Goal: Information Seeking & Learning: Find specific fact

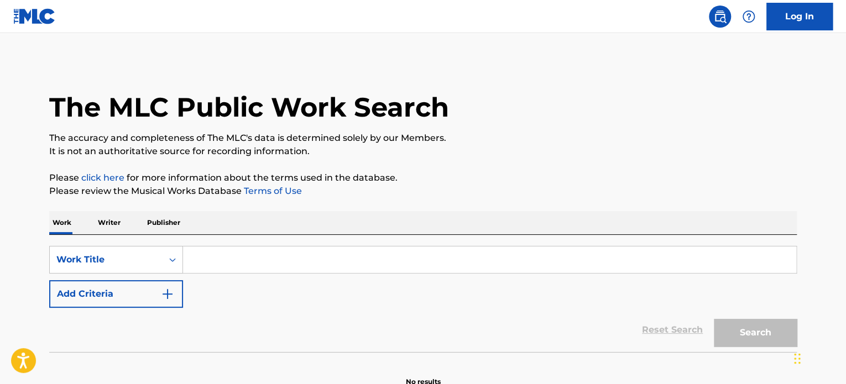
click at [409, 265] on input "Search Form" at bounding box center [489, 260] width 613 height 27
paste input "[PERSON_NAME]"
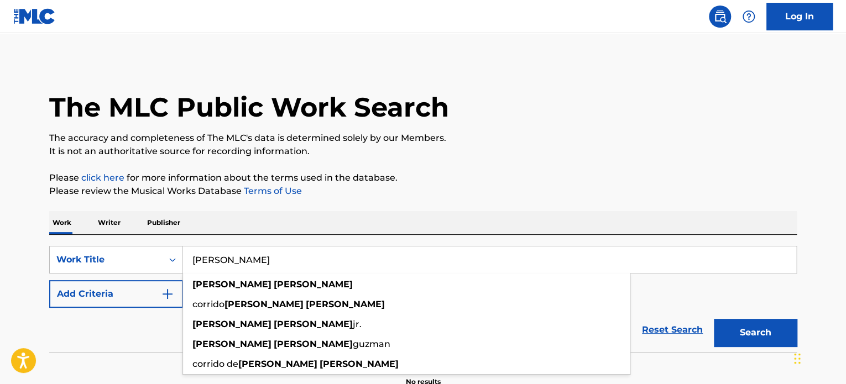
type input "[PERSON_NAME]"
click at [762, 343] on button "Search" at bounding box center [755, 333] width 83 height 28
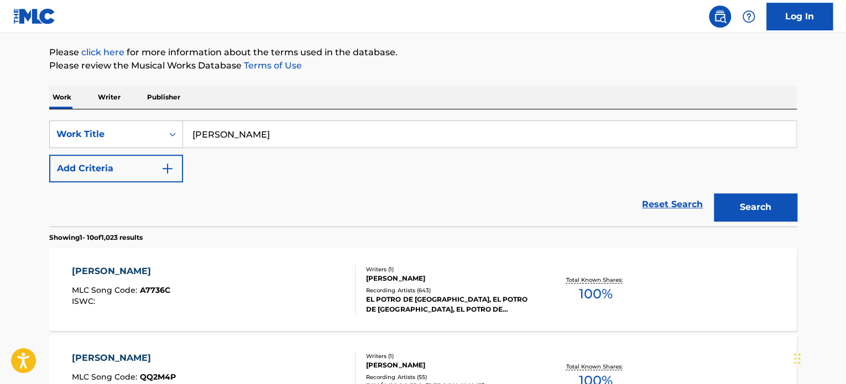
scroll to position [166, 0]
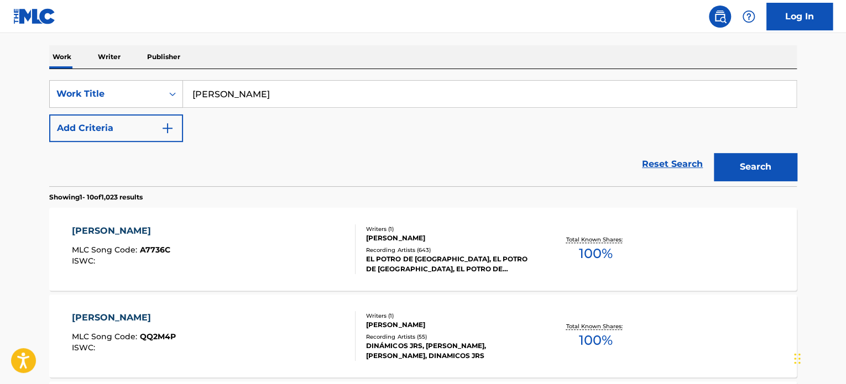
click at [327, 289] on div "[PERSON_NAME] MLC Song Code : A7736C ISWC : Writers ( 1 ) [PERSON_NAME] Recordi…" at bounding box center [423, 249] width 748 height 83
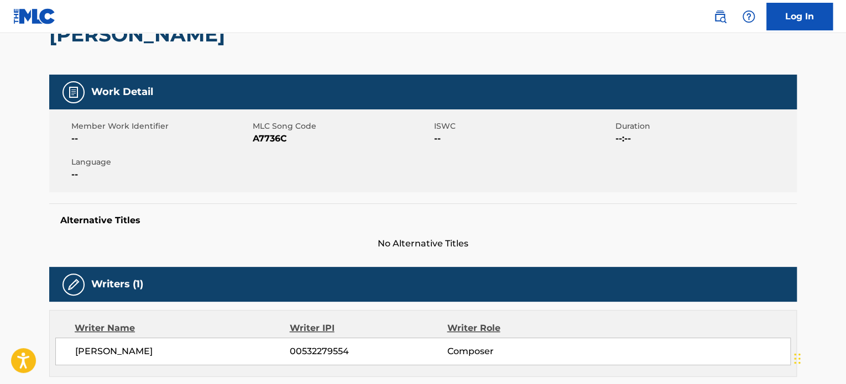
scroll to position [75, 0]
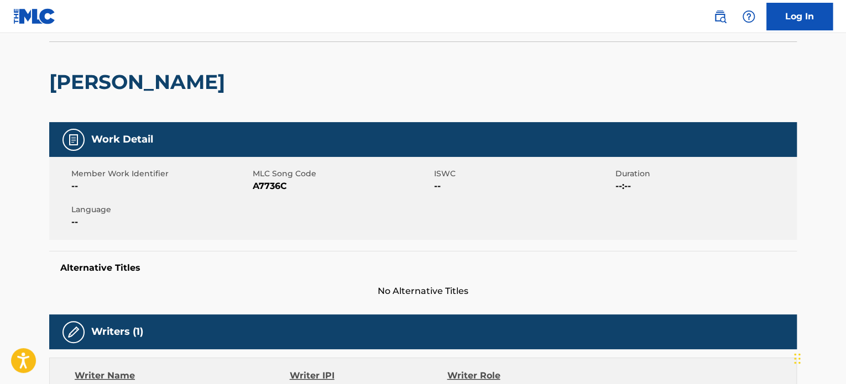
click at [265, 184] on span "A7736C" at bounding box center [342, 186] width 179 height 13
copy span "A7736C"
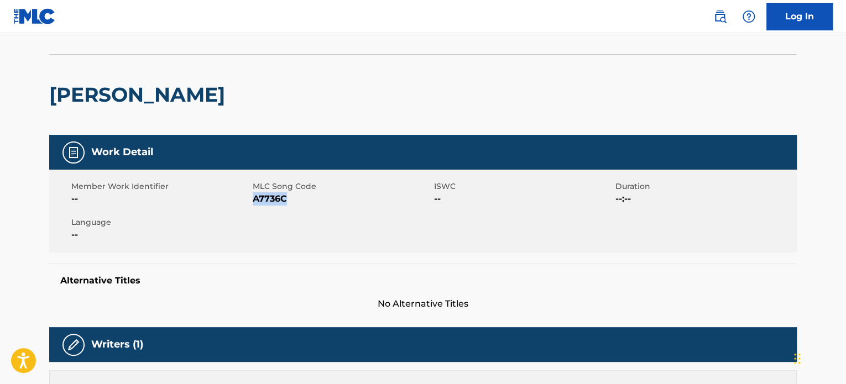
scroll to position [0, 0]
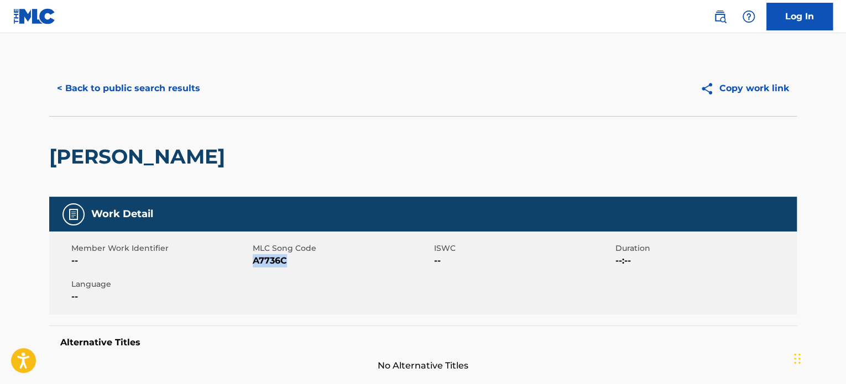
drag, startPoint x: 186, startPoint y: 80, endPoint x: 180, endPoint y: 81, distance: 5.8
click at [183, 80] on button "< Back to public search results" at bounding box center [128, 89] width 159 height 28
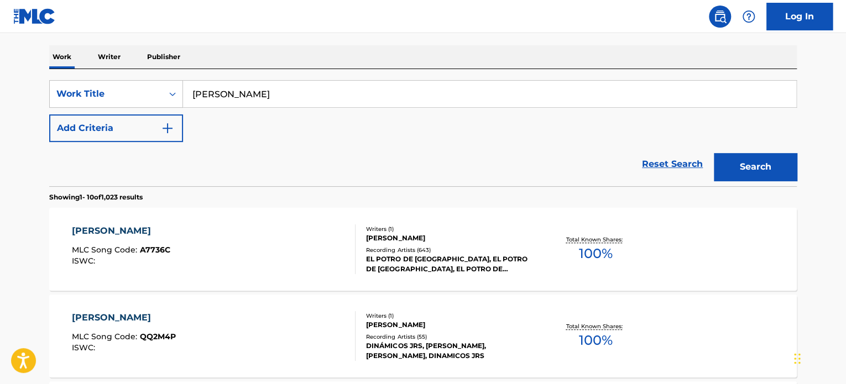
click at [231, 97] on input "[PERSON_NAME]" at bounding box center [489, 94] width 613 height 27
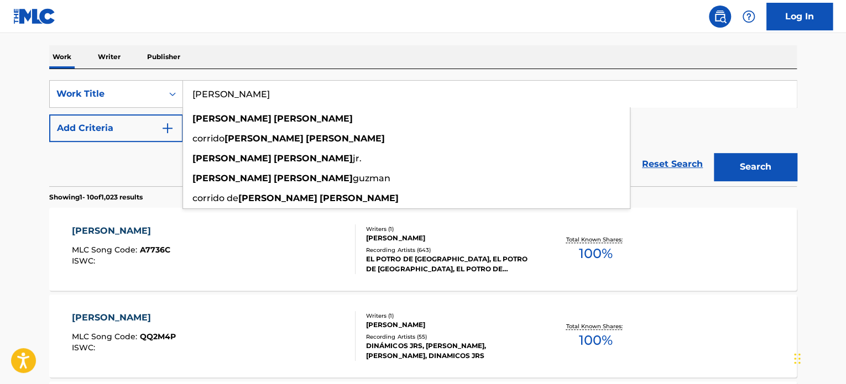
click at [231, 97] on input "[PERSON_NAME]" at bounding box center [489, 94] width 613 height 27
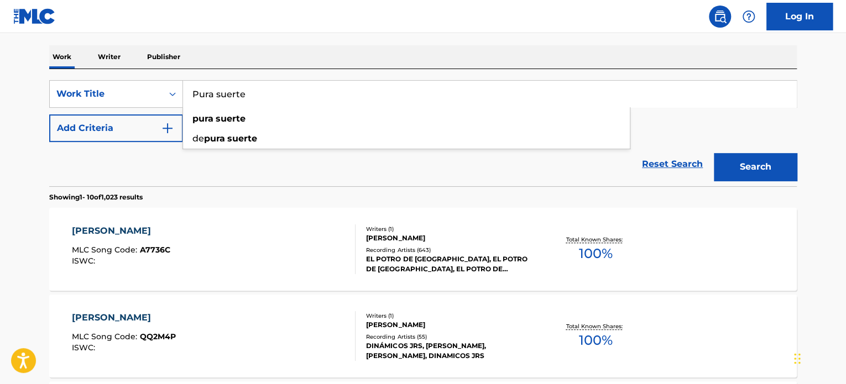
type input "Pura suerte"
click at [132, 128] on button "Add Criteria" at bounding box center [116, 128] width 134 height 28
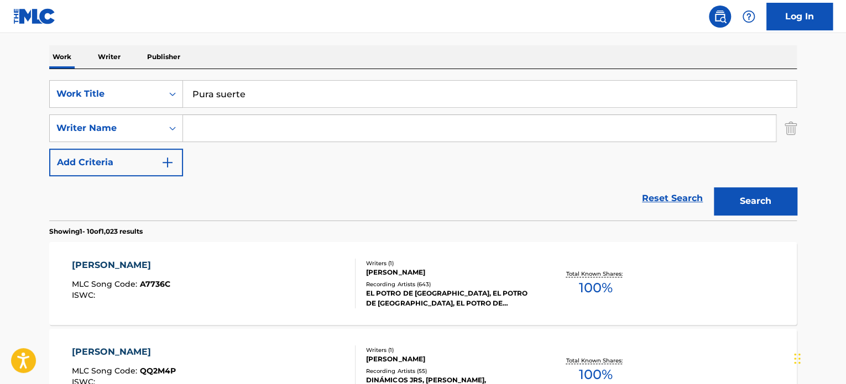
click at [330, 135] on input "Search Form" at bounding box center [479, 128] width 593 height 27
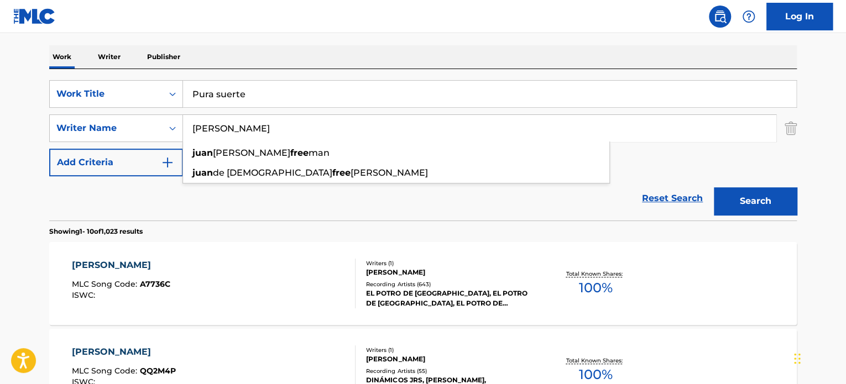
type input "[PERSON_NAME]"
click at [714, 187] on button "Search" at bounding box center [755, 201] width 83 height 28
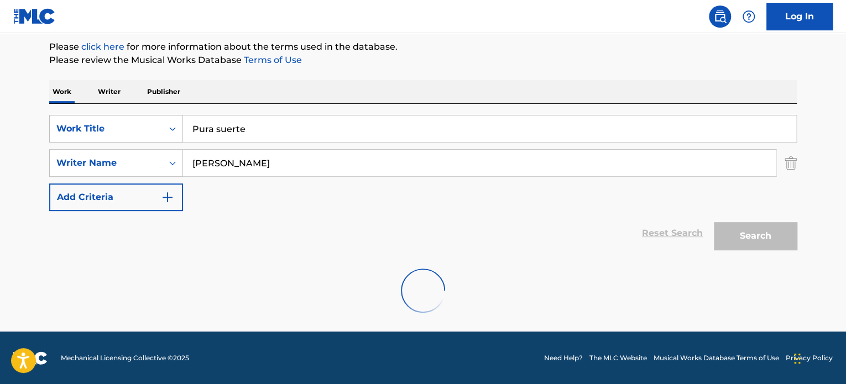
scroll to position [95, 0]
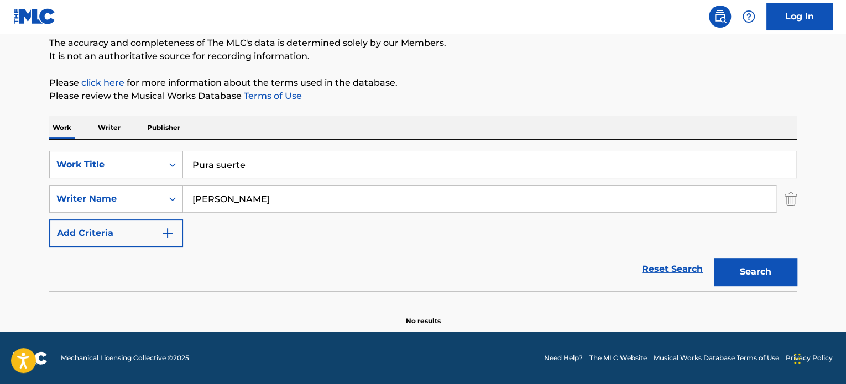
click at [737, 273] on button "Search" at bounding box center [755, 272] width 83 height 28
click at [783, 276] on button "Search" at bounding box center [755, 272] width 83 height 28
drag, startPoint x: 272, startPoint y: 192, endPoint x: 166, endPoint y: 181, distance: 106.2
click at [156, 195] on div "SearchWithCriteria18924265-3cd8-4b14-a96b-4da262806a31 Writer Name [PERSON_NAME]" at bounding box center [423, 199] width 748 height 28
click at [257, 159] on input "Pura suerte" at bounding box center [489, 164] width 613 height 27
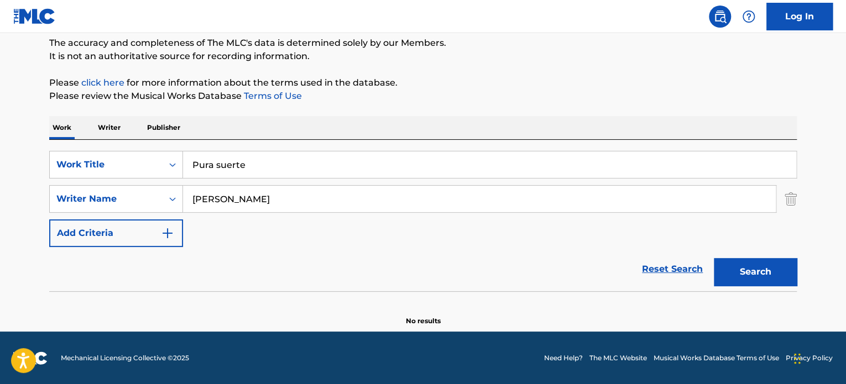
click at [257, 159] on input "Pura suerte" at bounding box center [489, 164] width 613 height 27
paste input "Cosas del Amor"
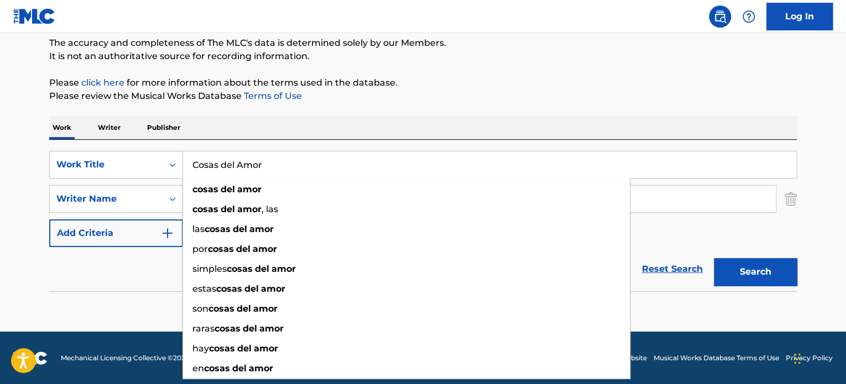
type input "Cosas del Amor"
click at [135, 270] on div "Reset Search Search" at bounding box center [423, 269] width 748 height 44
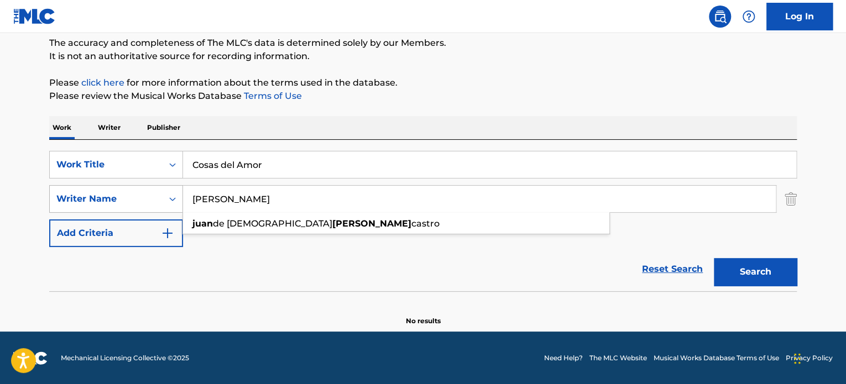
drag, startPoint x: 278, startPoint y: 201, endPoint x: 82, endPoint y: 185, distance: 196.9
click at [62, 198] on div "SearchWithCriteria18924265-3cd8-4b14-a96b-4da262806a31 Writer Name [PERSON_NAME…" at bounding box center [423, 199] width 748 height 28
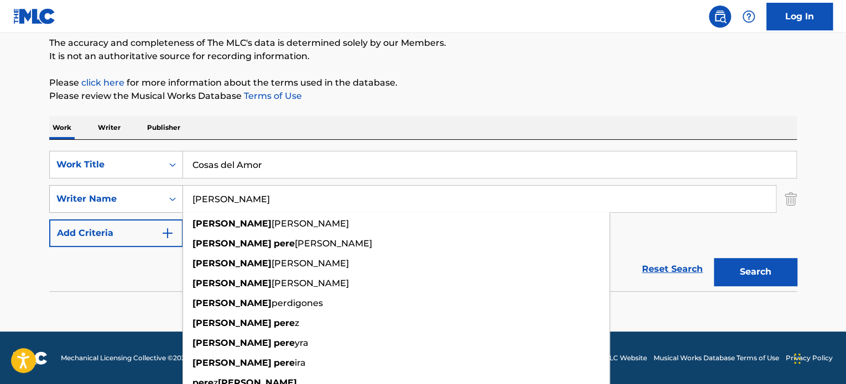
type input "[PERSON_NAME]"
click at [714, 258] on button "Search" at bounding box center [755, 272] width 83 height 28
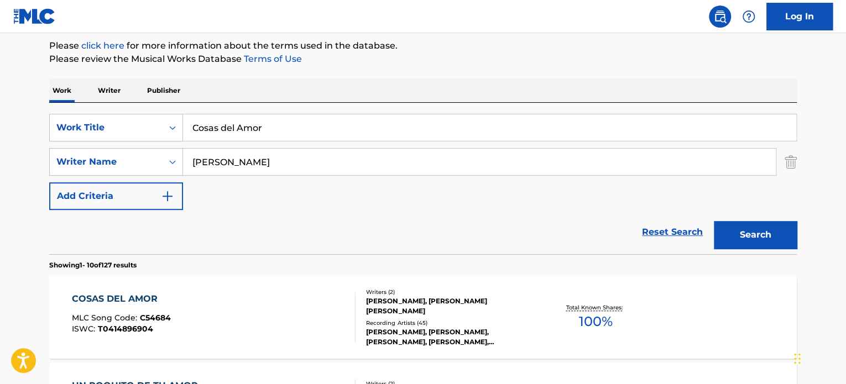
scroll to position [150, 0]
